Goal: Task Accomplishment & Management: Use online tool/utility

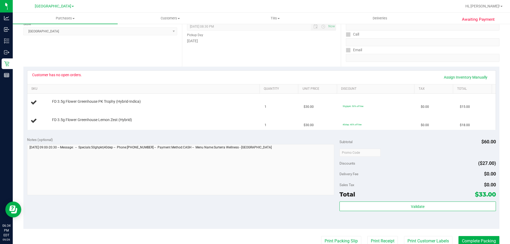
scroll to position [77, 0]
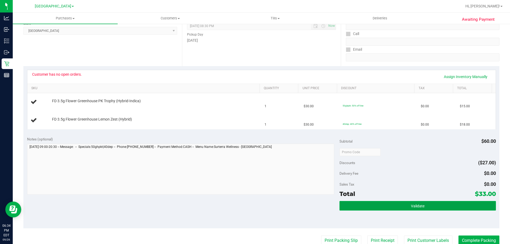
click at [378, 206] on button "Validate" at bounding box center [417, 206] width 156 height 10
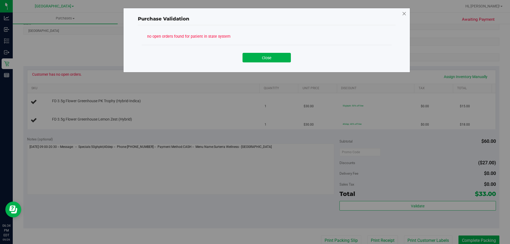
click at [406, 10] on icon at bounding box center [404, 14] width 5 height 8
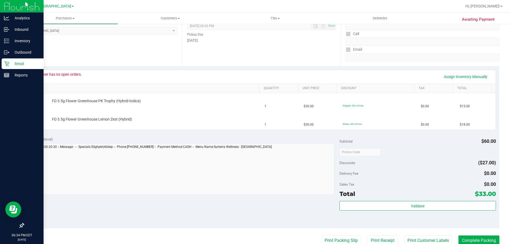
click at [0, 143] on div at bounding box center [22, 150] width 44 height 139
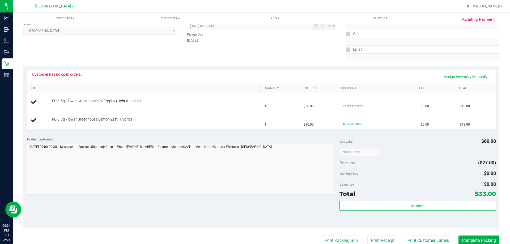
click at [76, 53] on div "Location Pickup Store [GEOGRAPHIC_DATA] Select Store [PERSON_NAME][GEOGRAPHIC_D…" at bounding box center [102, 33] width 159 height 65
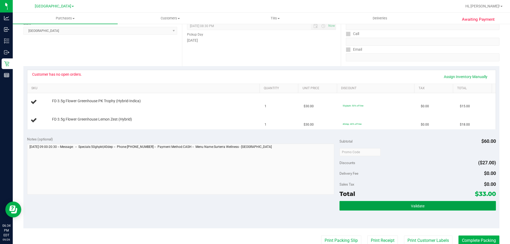
click at [432, 205] on button "Validate" at bounding box center [417, 206] width 156 height 10
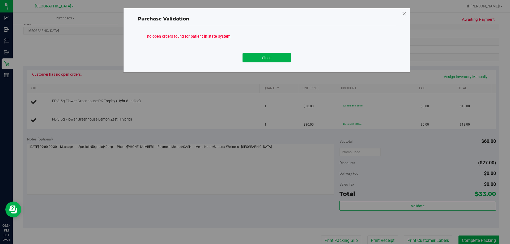
click at [403, 16] on icon at bounding box center [404, 14] width 5 height 8
